Goal: Go to known website: Access a specific website the user already knows

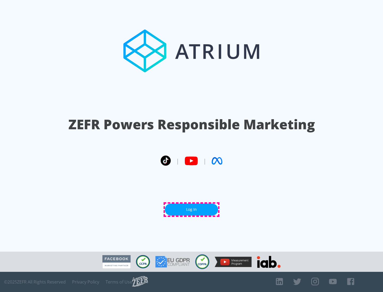
click at [191, 210] on link "Log In" at bounding box center [191, 210] width 53 height 12
